Goal: Task Accomplishment & Management: Use online tool/utility

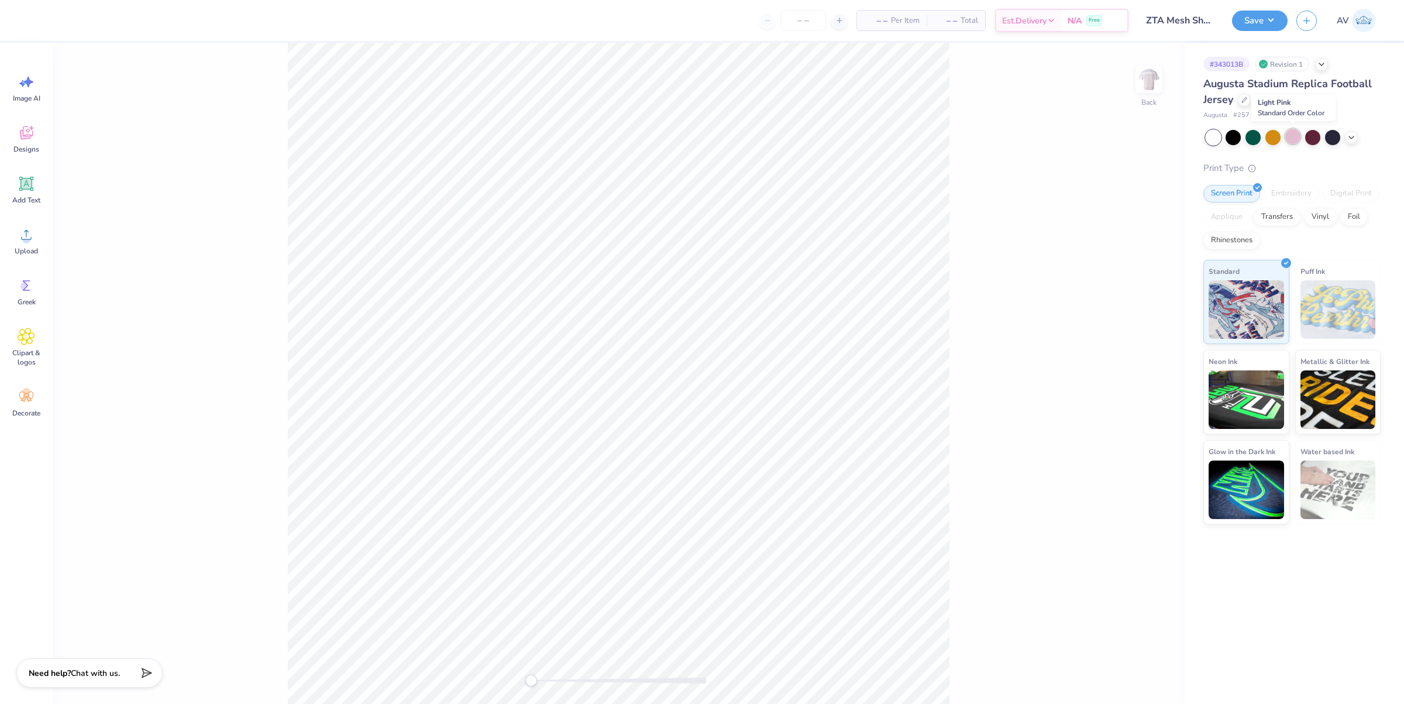
click at [1292, 130] on div at bounding box center [1292, 136] width 15 height 15
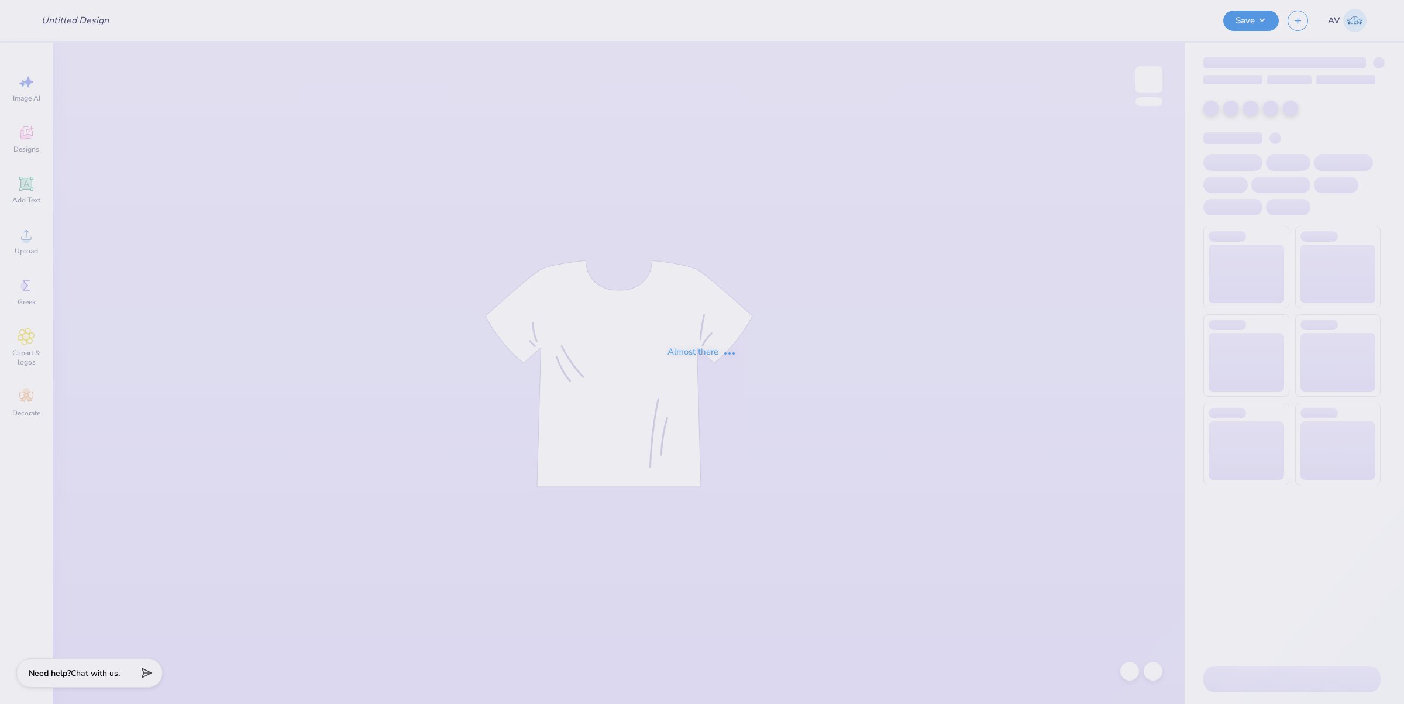
type input "GPHI PHILO"
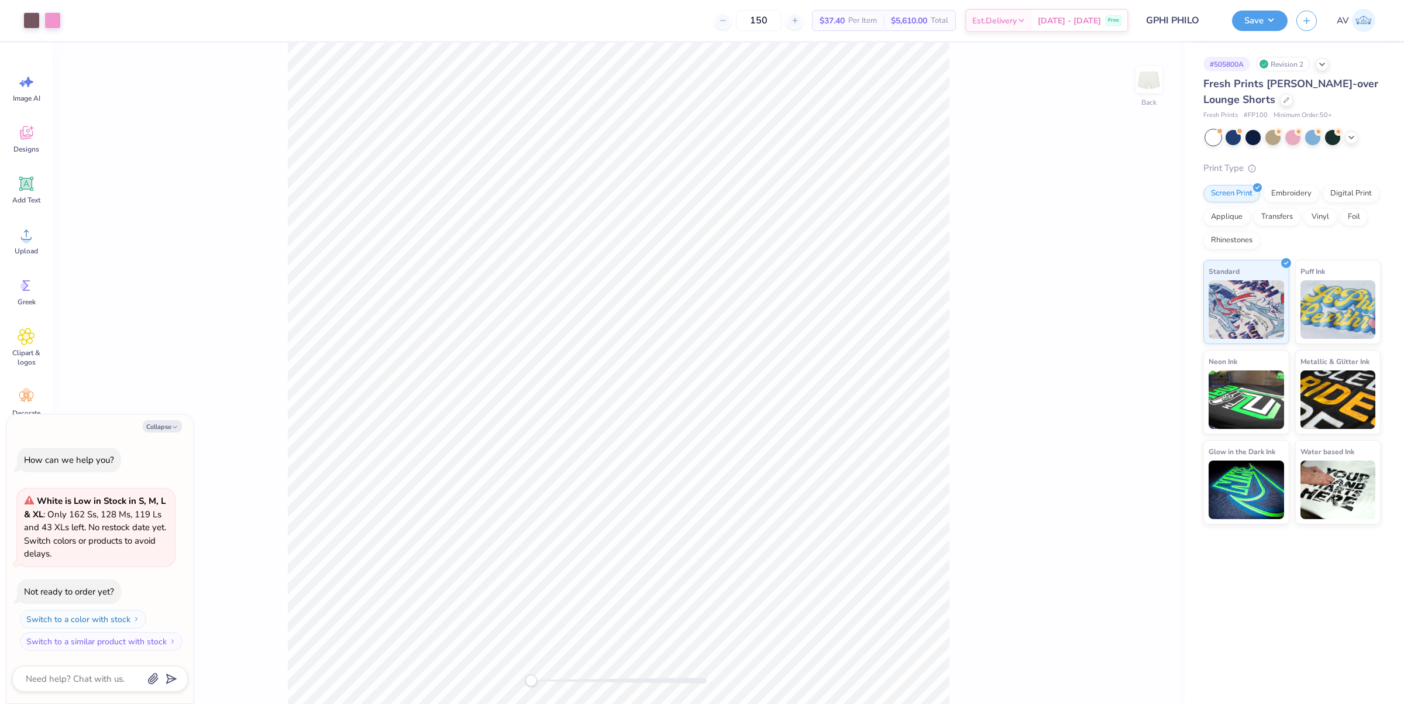
click at [259, 591] on div "Back" at bounding box center [619, 373] width 1132 height 661
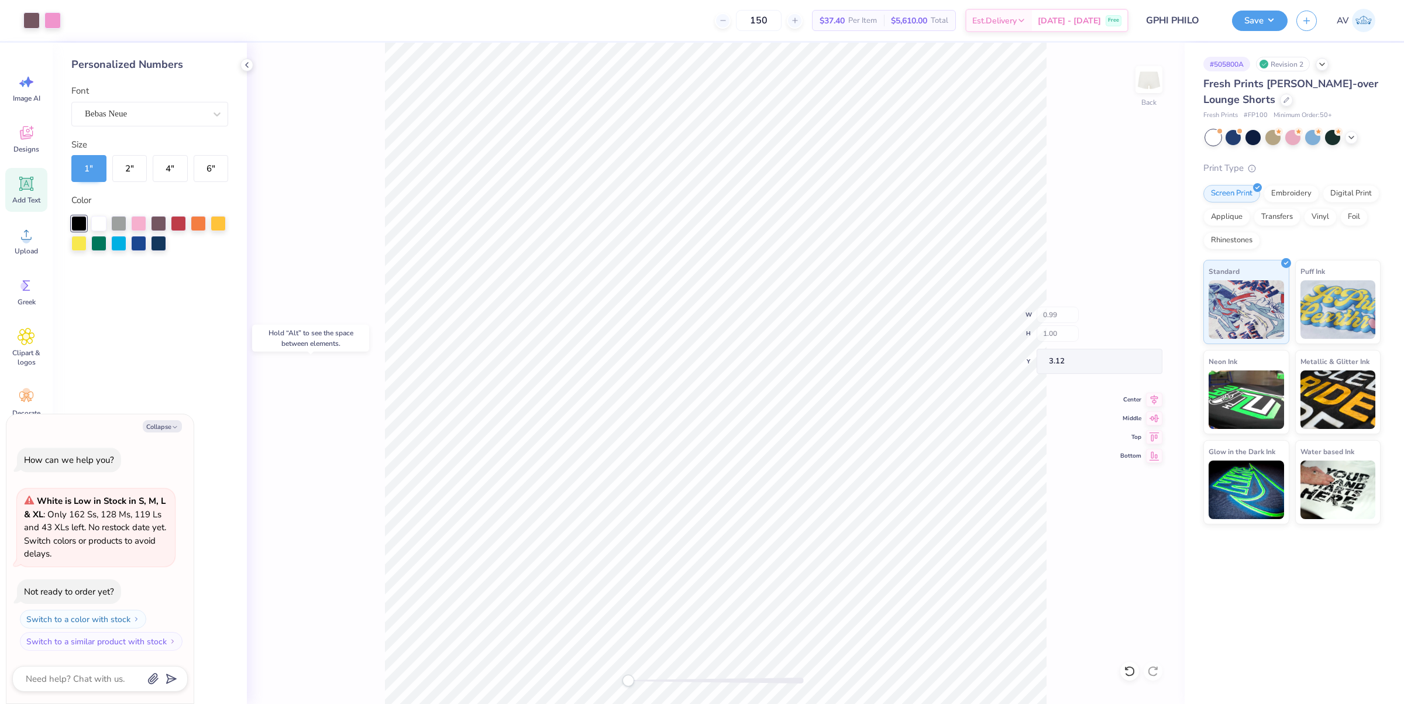
type textarea "x"
type input "3.70"
type input "1.80"
type input "0.69"
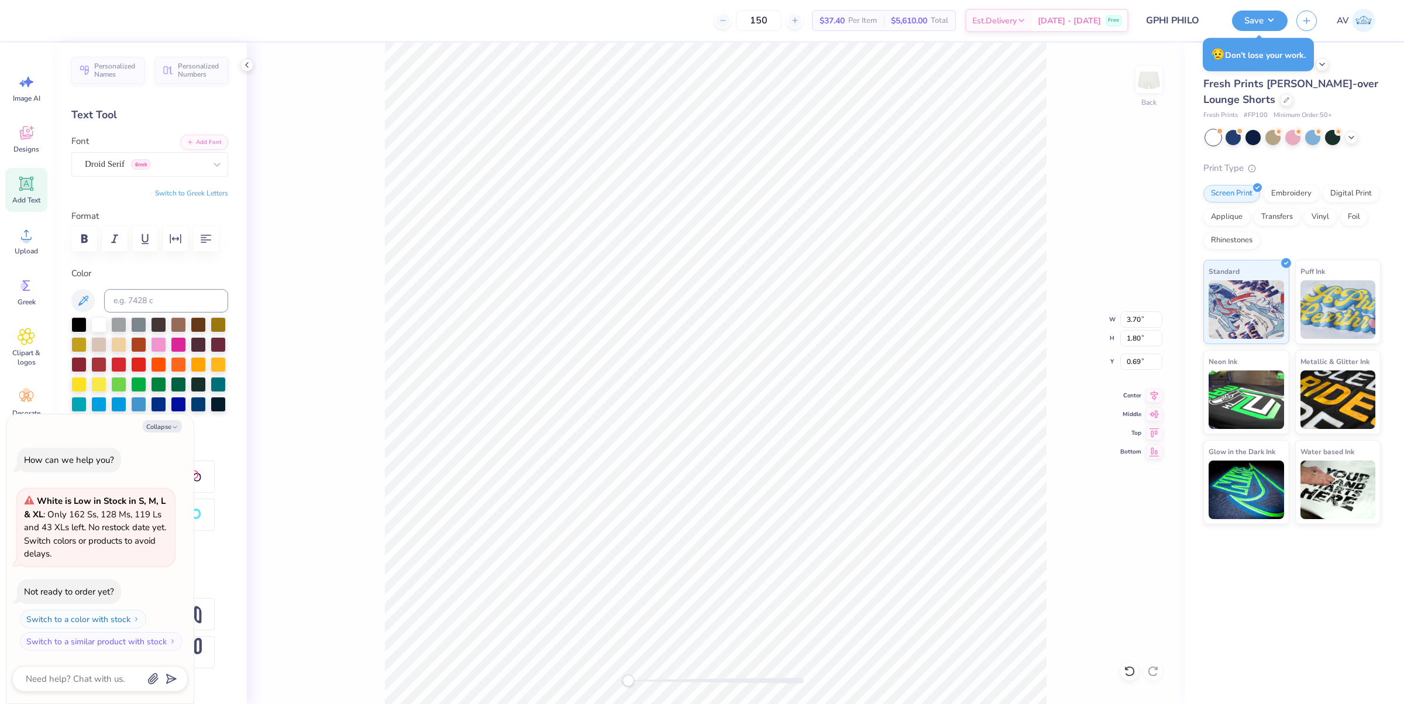
type textarea "x"
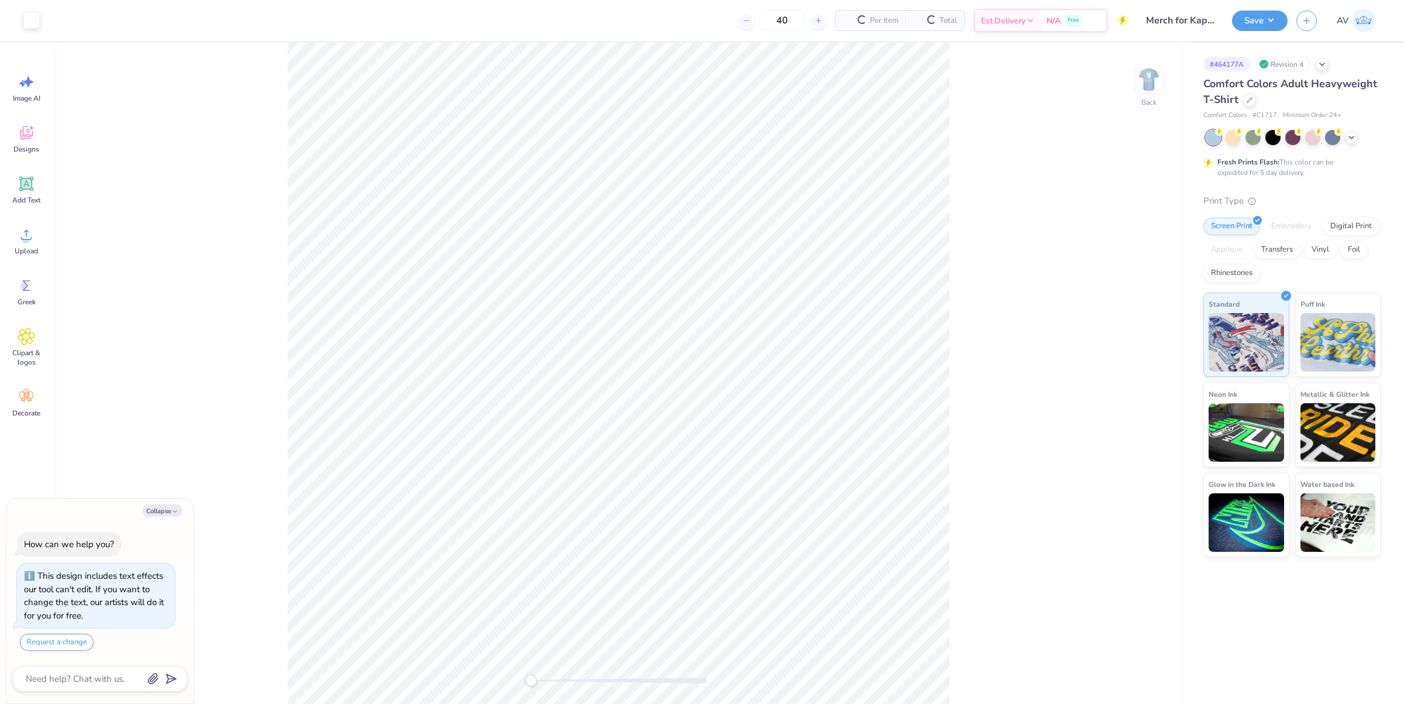
type textarea "x"
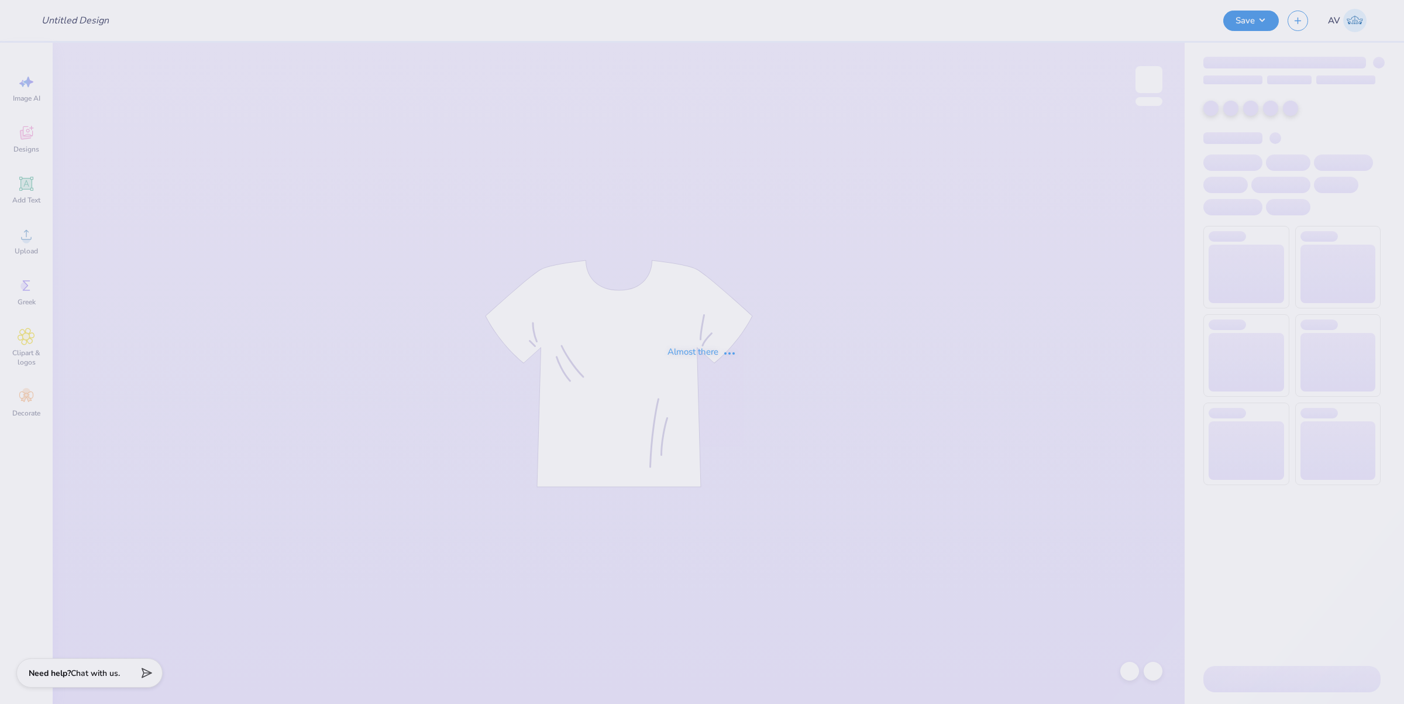
type input "info night"
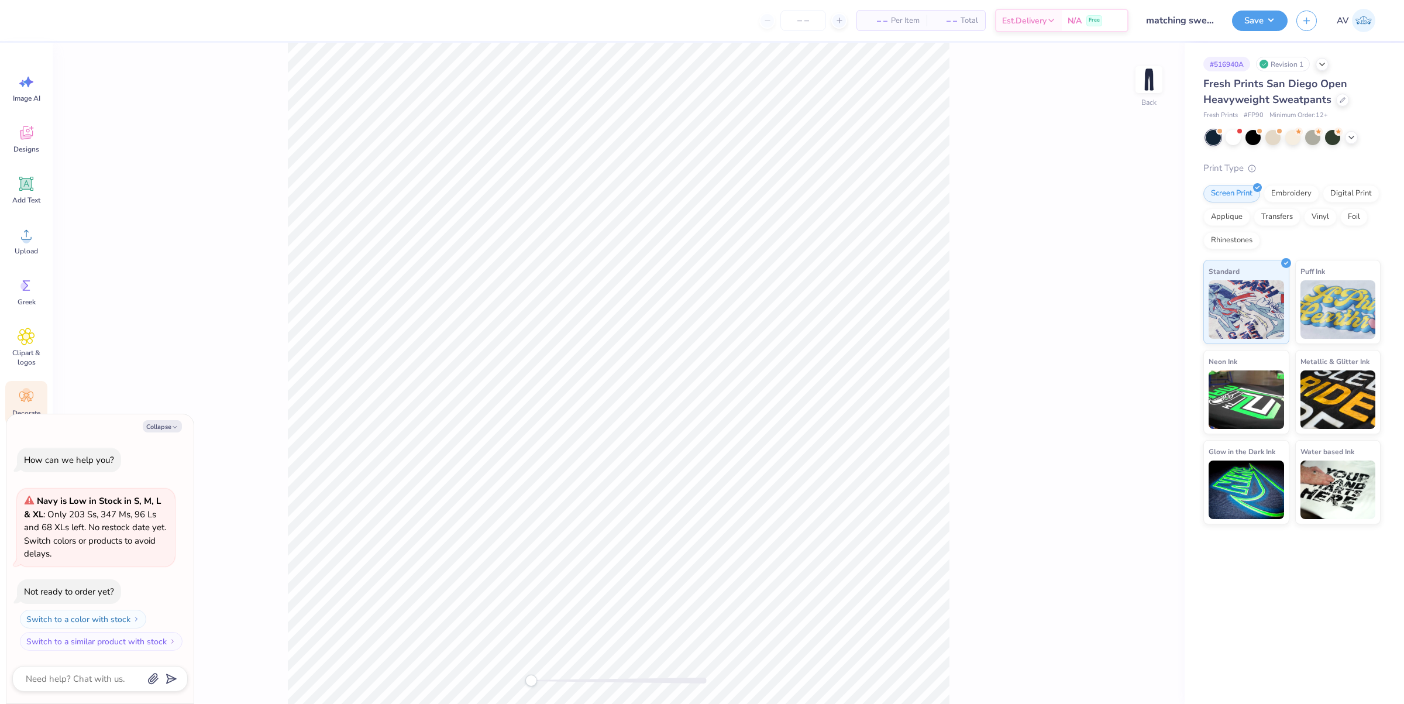
type textarea "x"
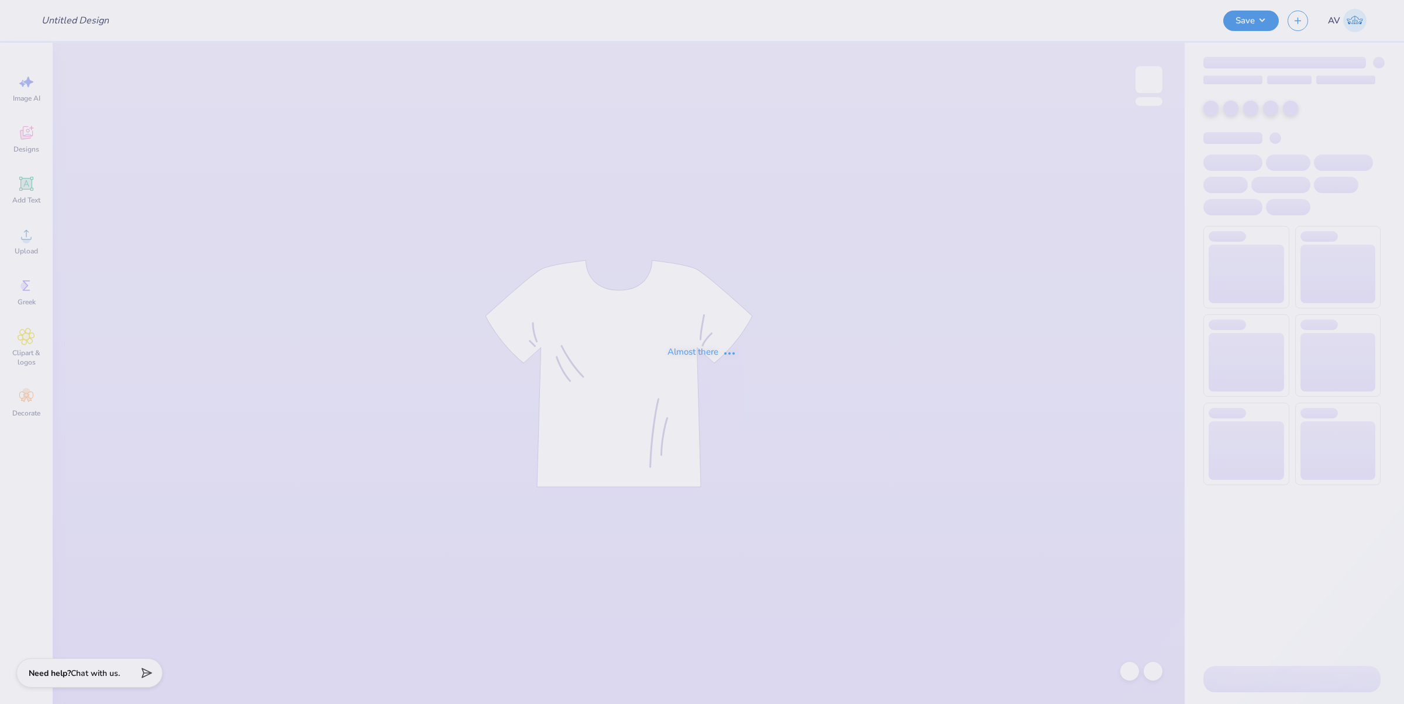
type input "DV Love Shirts & Hoodies"
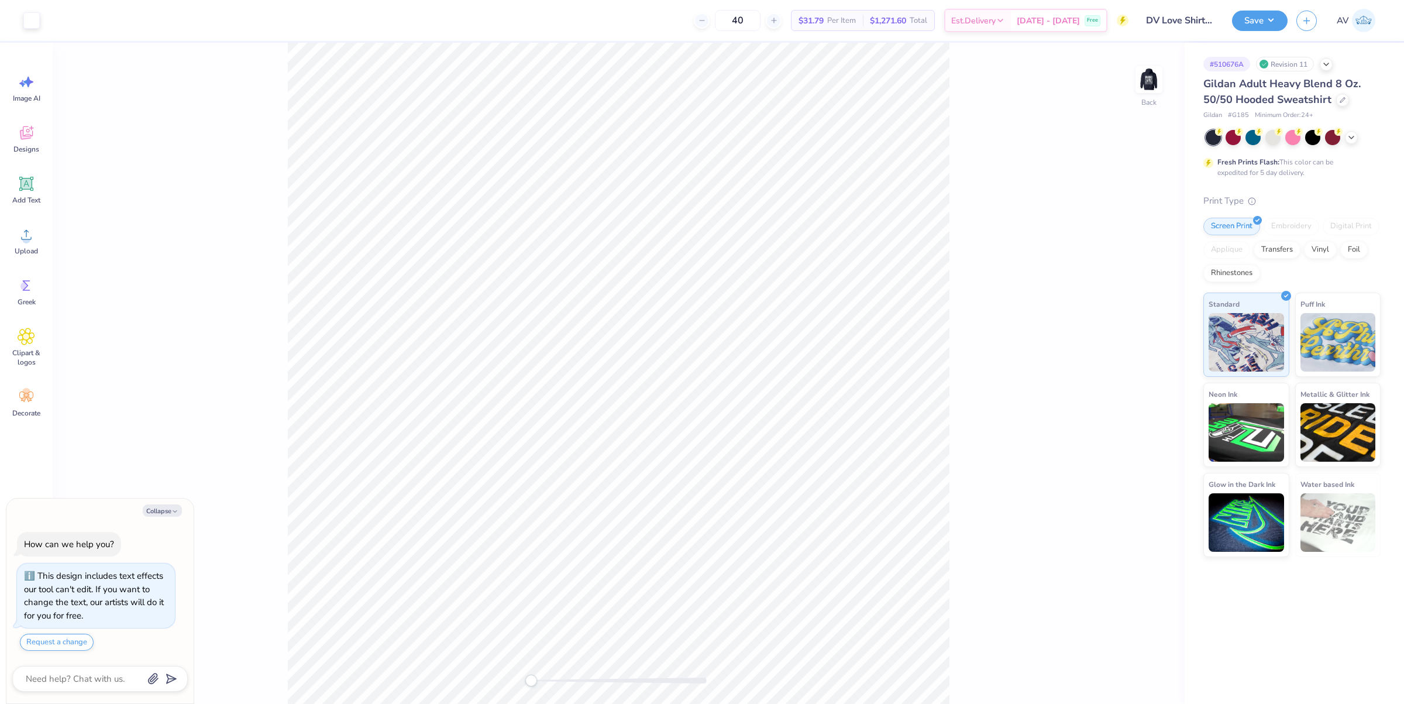
type textarea "x"
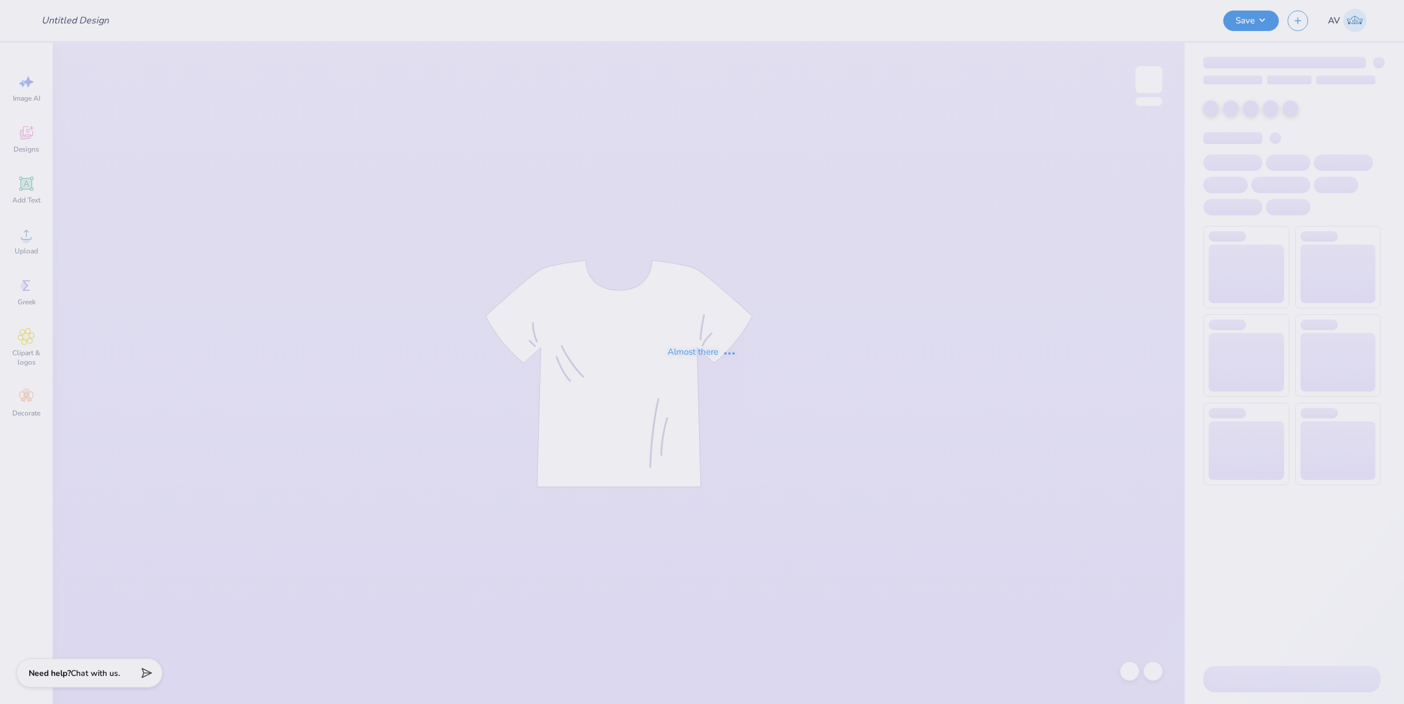
type input "PLM"
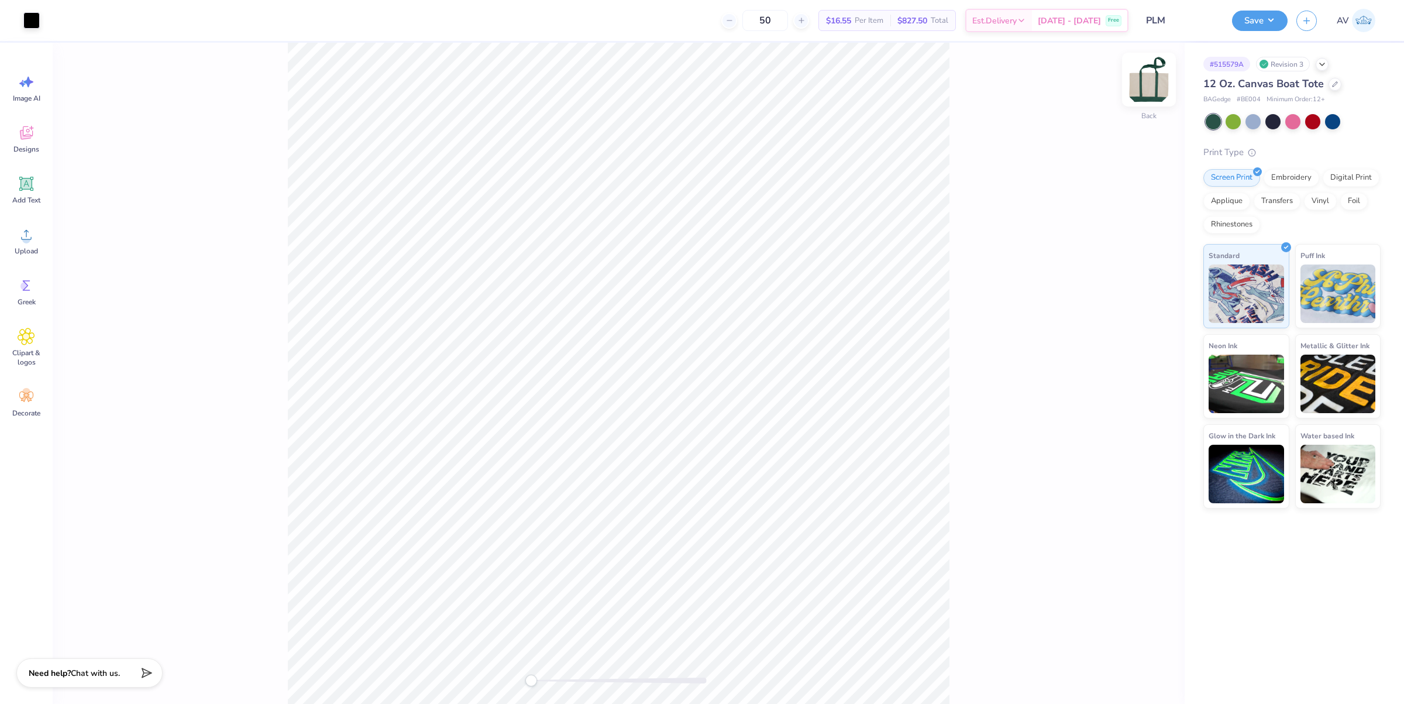
click at [1143, 91] on img at bounding box center [1149, 79] width 47 height 47
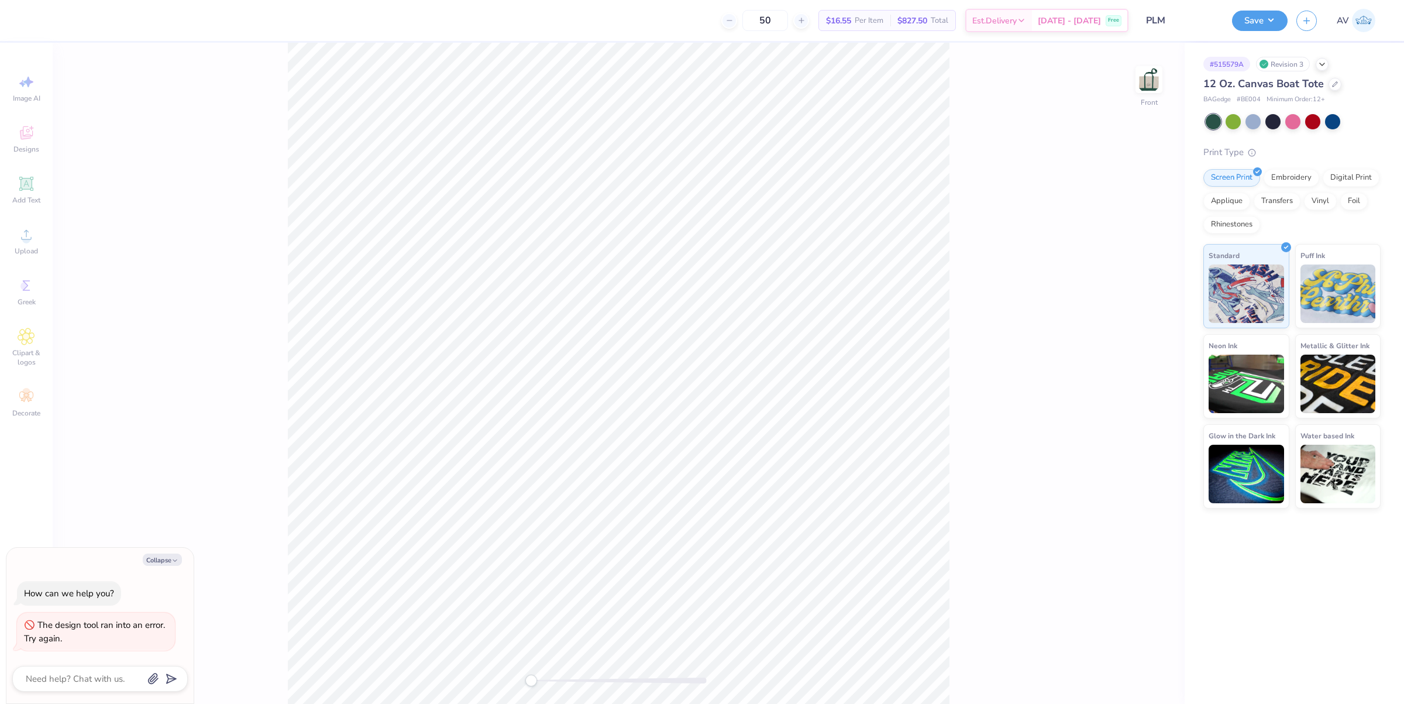
click at [27, 133] on div "Image AI Designs Add Text Upload Greek Clipart & logos Decorate" at bounding box center [26, 245] width 42 height 359
click at [33, 143] on div "Image AI Designs Add Text Upload Greek Clipart & logos Decorate" at bounding box center [26, 245] width 42 height 359
click at [269, 332] on div "Front" at bounding box center [619, 373] width 1132 height 661
click at [1142, 69] on img at bounding box center [1149, 79] width 47 height 47
type textarea "x"
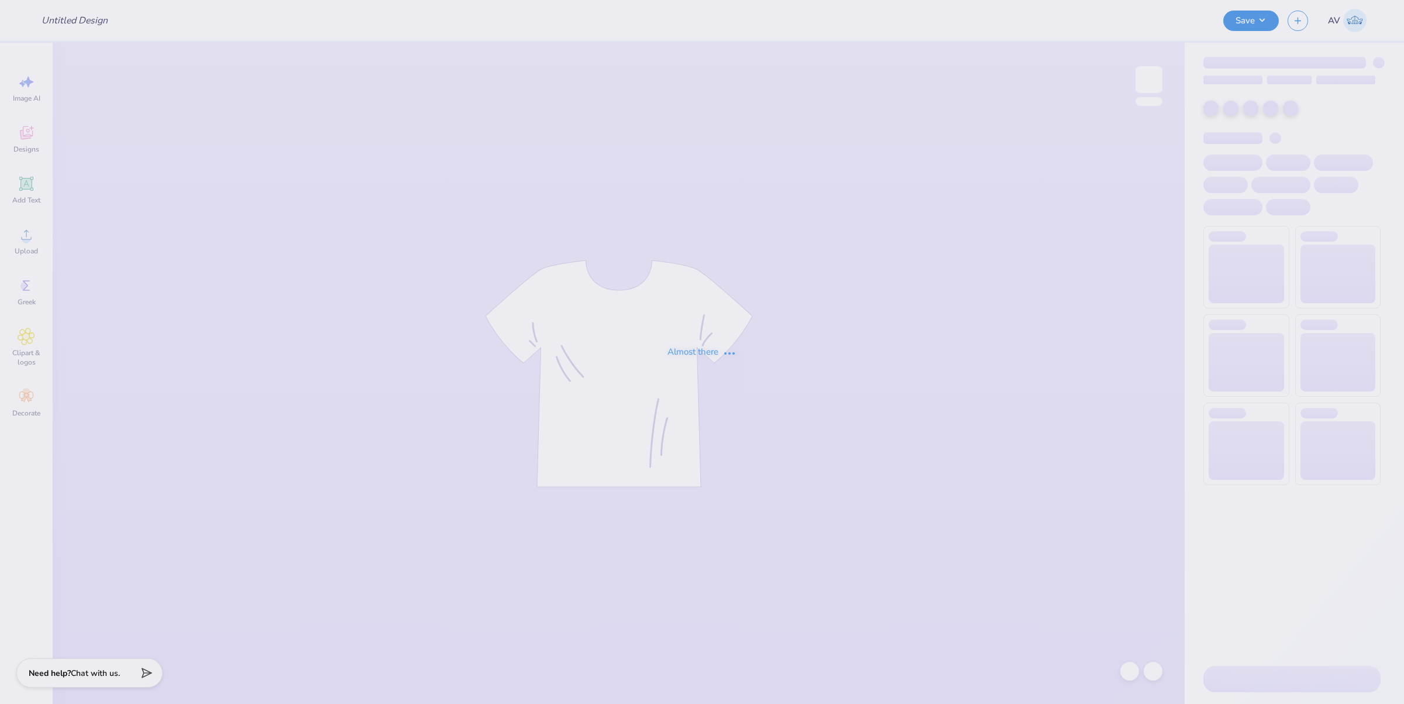
type input "Futures In retail fall merch"
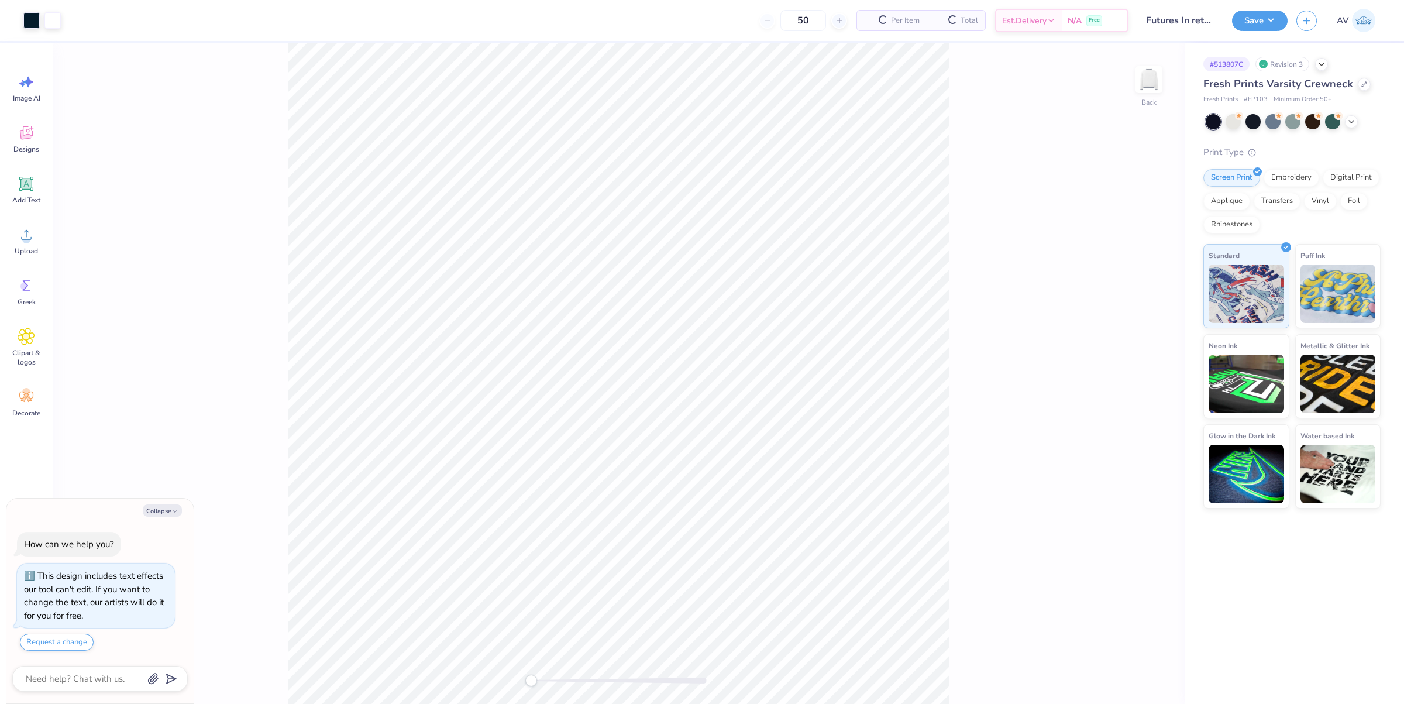
type textarea "x"
